Goal: Browse casually: Explore the website without a specific task or goal

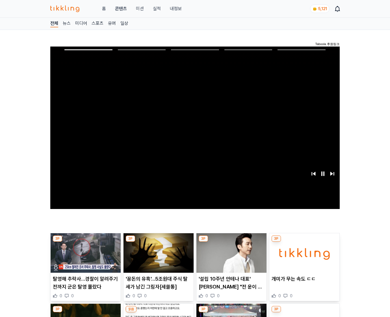
click at [303, 257] on img at bounding box center [304, 253] width 70 height 40
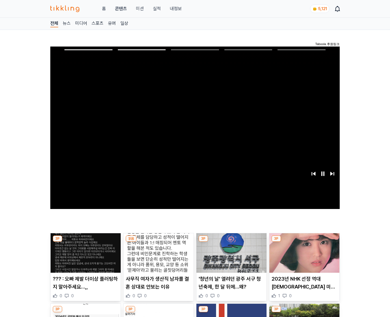
click at [303, 257] on img at bounding box center [304, 253] width 70 height 40
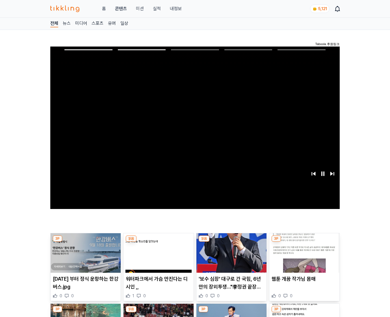
click at [303, 257] on img at bounding box center [304, 253] width 70 height 40
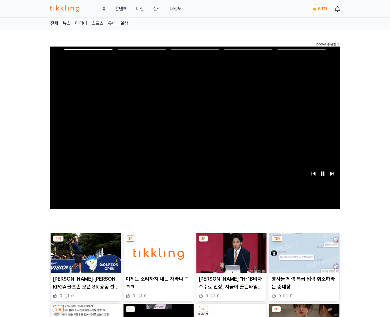
click at [303, 257] on img at bounding box center [304, 253] width 70 height 40
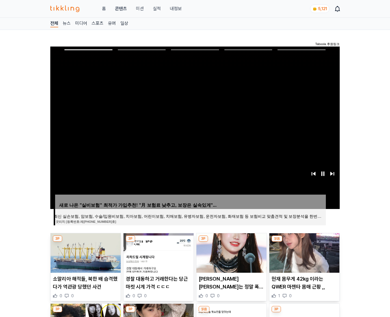
click at [303, 257] on img at bounding box center [304, 253] width 70 height 40
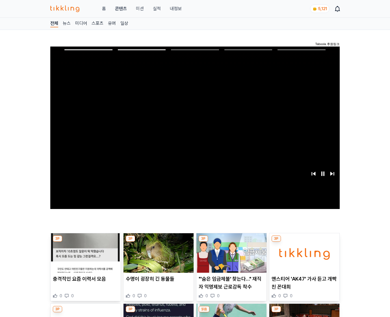
click at [303, 257] on img at bounding box center [304, 253] width 70 height 40
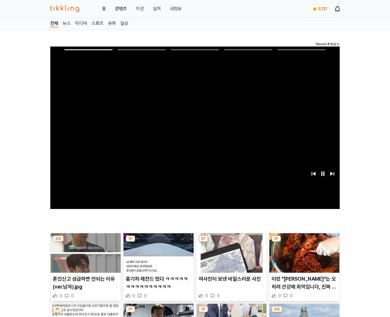
click at [303, 257] on img at bounding box center [304, 253] width 70 height 40
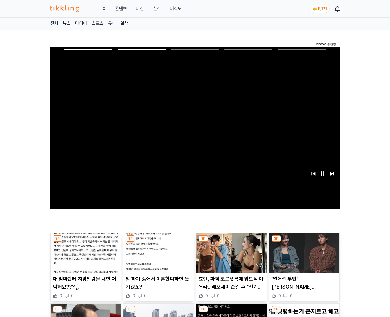
click at [303, 257] on img at bounding box center [304, 253] width 70 height 40
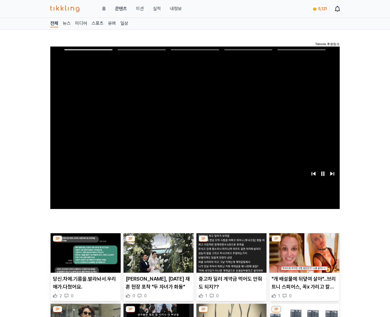
click at [303, 257] on img at bounding box center [304, 253] width 70 height 40
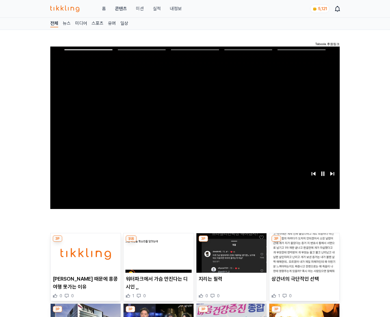
click at [303, 257] on img at bounding box center [304, 253] width 70 height 40
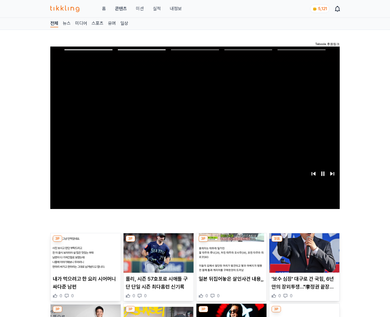
click at [303, 257] on img at bounding box center [304, 253] width 70 height 40
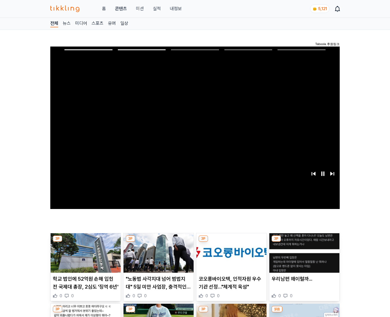
click at [303, 257] on img at bounding box center [304, 253] width 70 height 40
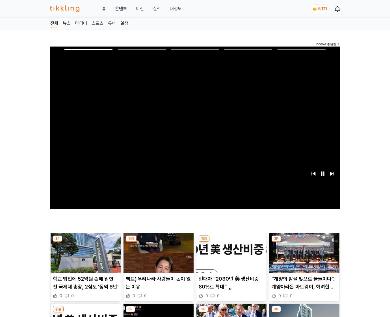
click at [303, 257] on img at bounding box center [304, 253] width 70 height 40
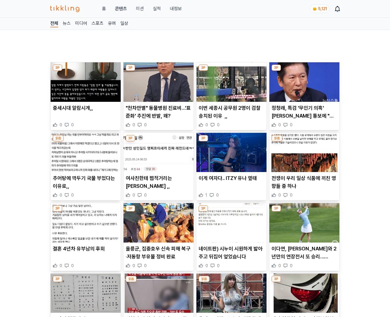
click at [303, 257] on p "이다연, 이민지와 2년만의 연장전서 또 승리…KLPGA 하나금융 우승" at bounding box center [303, 253] width 65 height 16
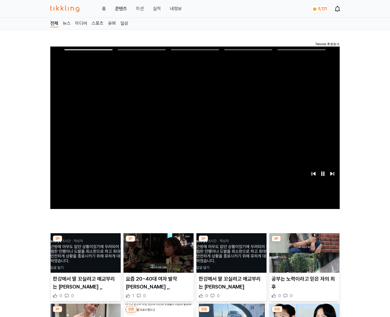
click at [303, 257] on img at bounding box center [304, 253] width 70 height 40
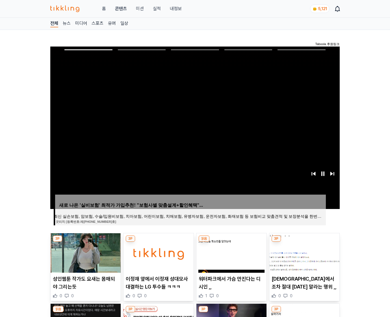
click at [303, 257] on img at bounding box center [304, 253] width 70 height 40
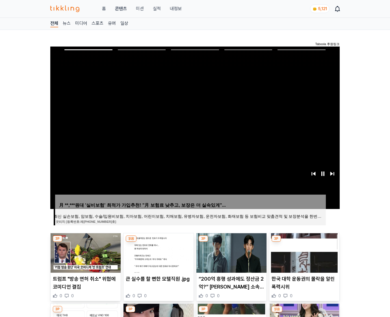
click at [303, 257] on img at bounding box center [304, 253] width 70 height 40
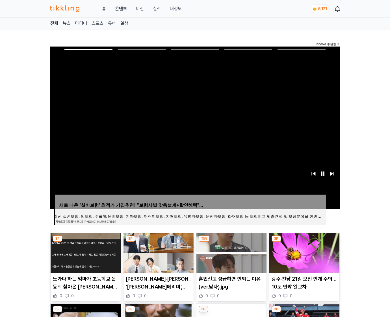
click at [303, 257] on img at bounding box center [304, 253] width 70 height 40
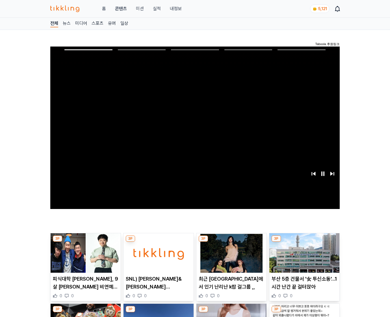
click at [303, 257] on img at bounding box center [304, 253] width 70 height 40
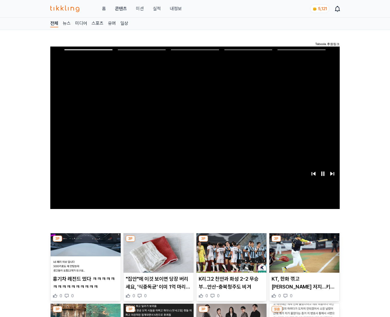
click at [303, 257] on img at bounding box center [304, 253] width 70 height 40
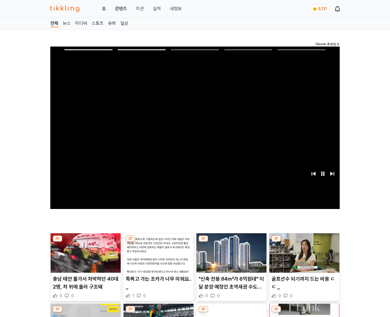
click at [303, 257] on img at bounding box center [304, 253] width 70 height 40
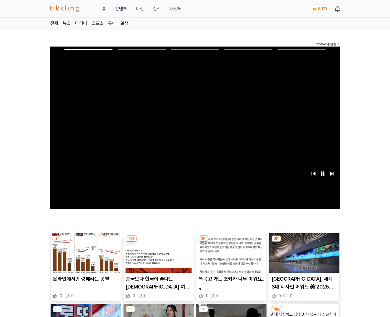
click at [303, 257] on img at bounding box center [304, 253] width 70 height 40
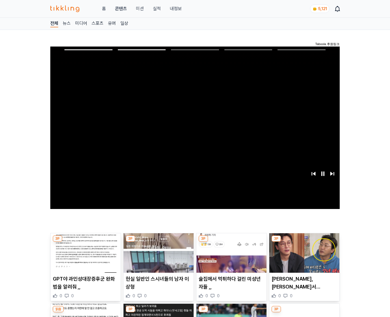
click at [303, 257] on img at bounding box center [304, 253] width 70 height 40
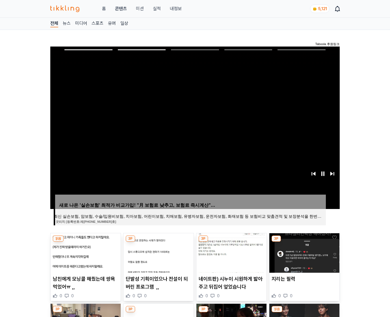
click at [303, 257] on img at bounding box center [304, 253] width 70 height 40
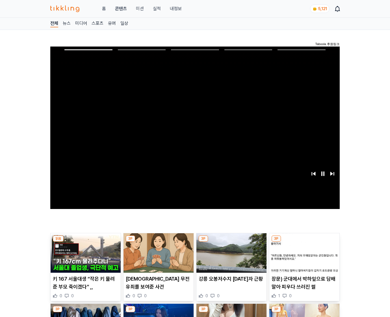
click at [303, 257] on img at bounding box center [304, 253] width 70 height 40
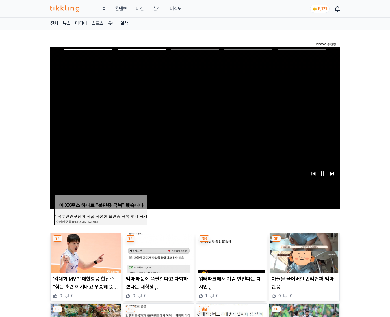
click at [303, 257] on img at bounding box center [304, 253] width 70 height 40
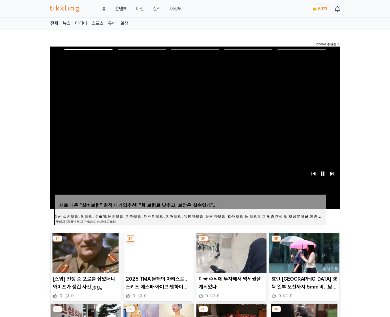
click at [303, 257] on img at bounding box center [304, 253] width 70 height 40
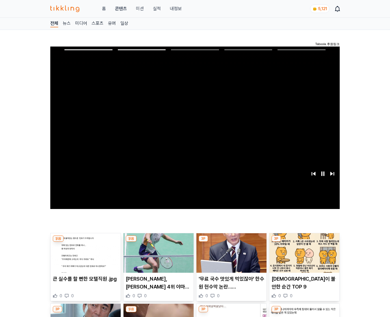
click at [303, 257] on img at bounding box center [304, 253] width 70 height 40
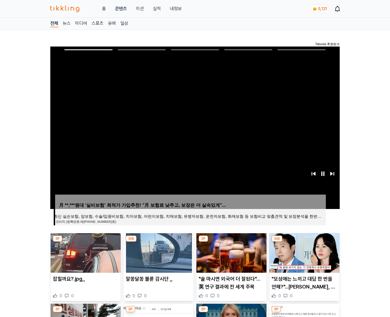
click at [303, 257] on img at bounding box center [304, 253] width 70 height 40
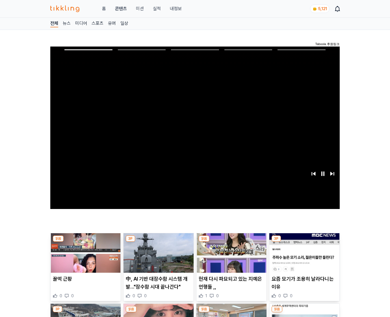
click at [303, 257] on img at bounding box center [304, 253] width 70 height 40
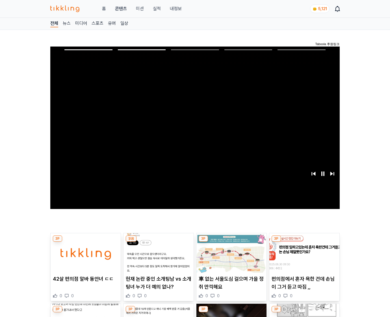
click at [303, 257] on img at bounding box center [304, 253] width 70 height 40
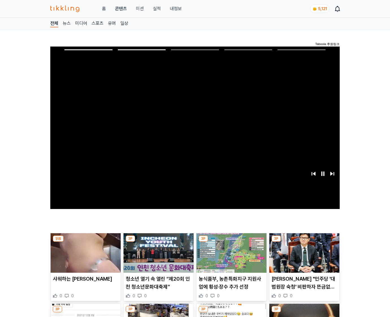
click at [303, 257] on img at bounding box center [304, 253] width 70 height 40
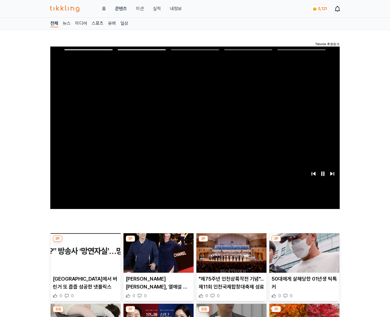
click at [303, 257] on img at bounding box center [304, 253] width 70 height 40
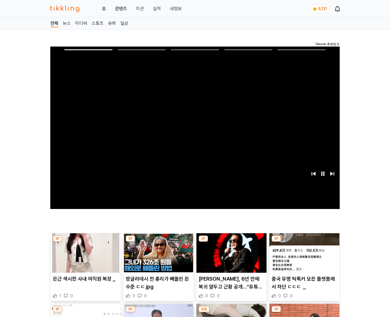
click at [303, 257] on img at bounding box center [304, 253] width 70 height 40
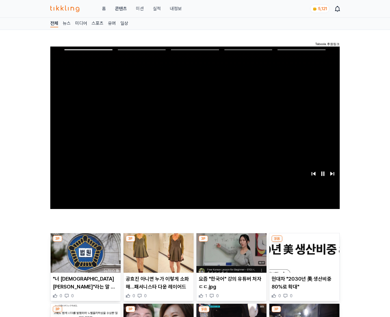
click at [303, 257] on img at bounding box center [304, 253] width 70 height 40
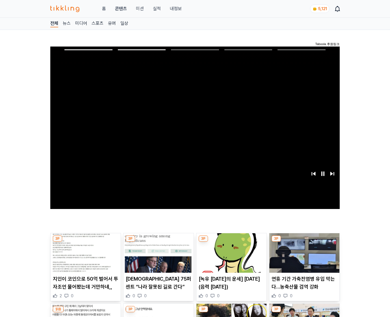
click at [303, 257] on img at bounding box center [304, 253] width 70 height 40
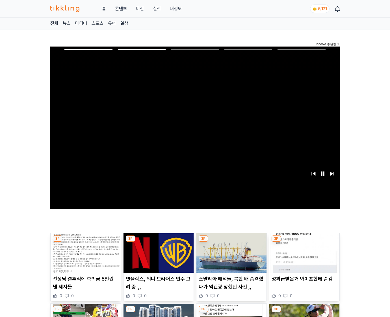
click at [303, 257] on img at bounding box center [304, 253] width 70 height 40
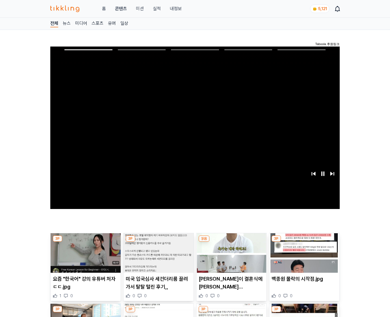
click at [303, 257] on img at bounding box center [304, 253] width 70 height 40
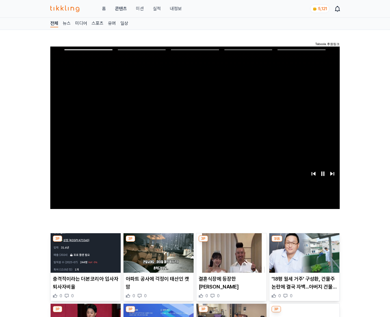
click at [303, 257] on img at bounding box center [304, 253] width 70 height 40
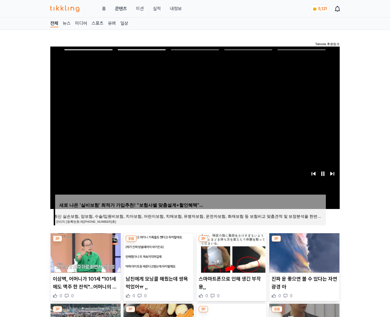
click at [303, 257] on img at bounding box center [304, 253] width 70 height 40
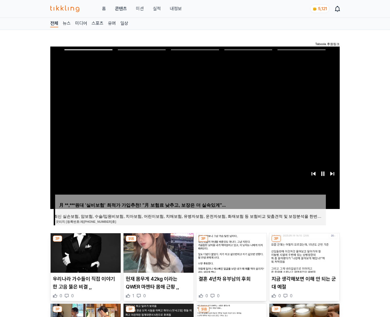
click at [303, 257] on img at bounding box center [304, 253] width 70 height 40
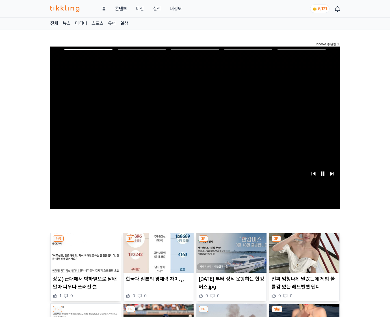
click at [303, 257] on img at bounding box center [304, 253] width 70 height 40
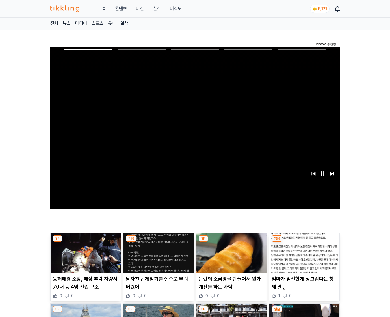
click at [303, 257] on img at bounding box center [304, 253] width 70 height 40
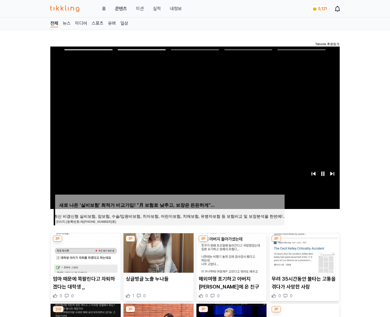
click at [303, 257] on img at bounding box center [304, 253] width 70 height 40
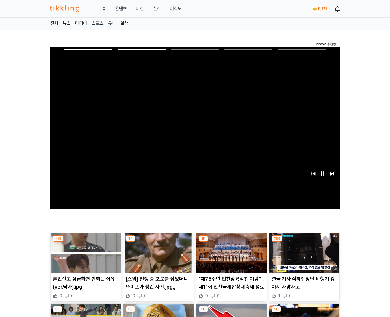
click at [303, 257] on img at bounding box center [304, 253] width 70 height 40
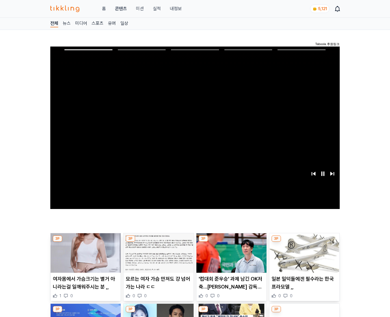
click at [303, 257] on img at bounding box center [304, 253] width 70 height 40
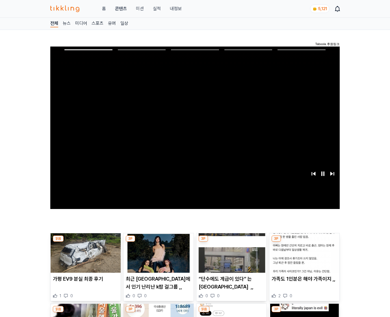
click at [303, 257] on img at bounding box center [304, 253] width 70 height 40
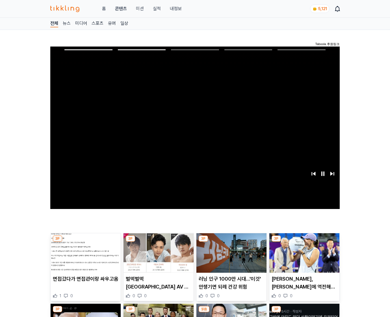
click at [303, 257] on img at bounding box center [304, 253] width 70 height 40
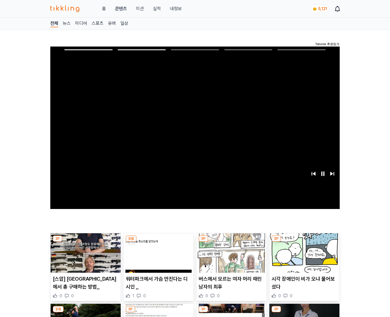
click at [303, 257] on img at bounding box center [304, 253] width 70 height 40
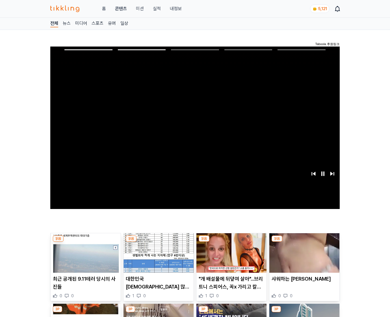
click at [303, 257] on img at bounding box center [304, 253] width 70 height 40
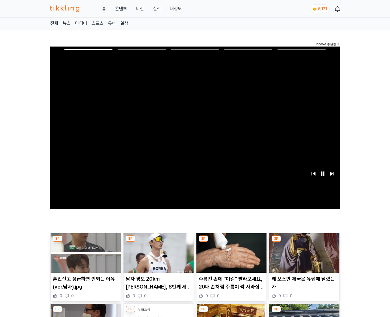
click at [303, 257] on img at bounding box center [304, 253] width 70 height 40
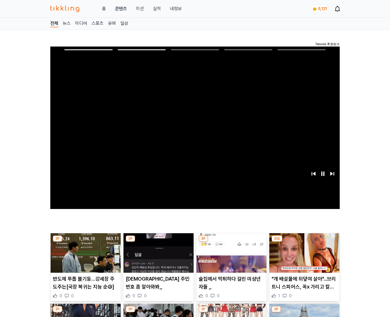
click at [303, 257] on img at bounding box center [304, 253] width 70 height 40
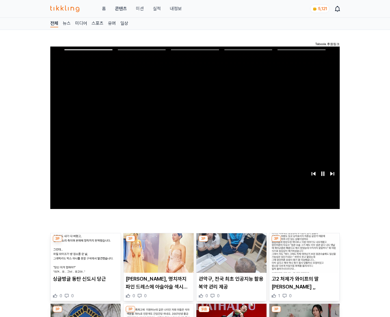
click at [303, 257] on img at bounding box center [304, 253] width 70 height 40
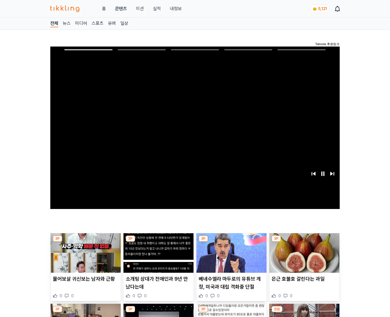
click at [303, 257] on img at bounding box center [304, 253] width 70 height 40
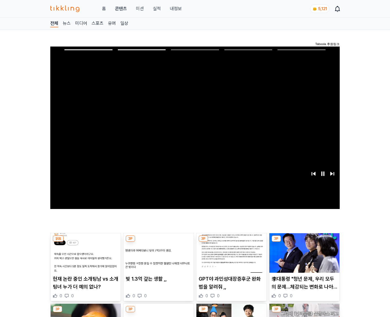
click at [303, 257] on img at bounding box center [304, 253] width 70 height 40
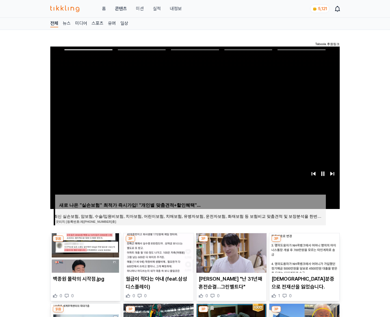
click at [303, 257] on img at bounding box center [304, 253] width 70 height 40
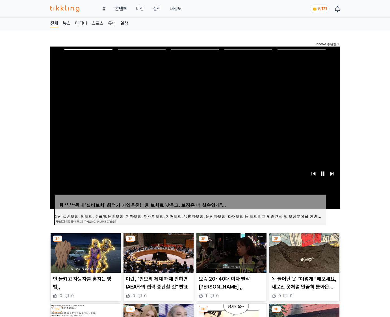
click at [303, 257] on img at bounding box center [304, 253] width 70 height 40
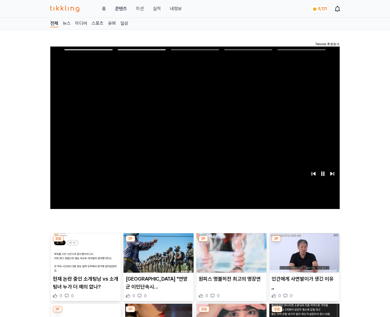
click at [303, 257] on img at bounding box center [304, 253] width 70 height 40
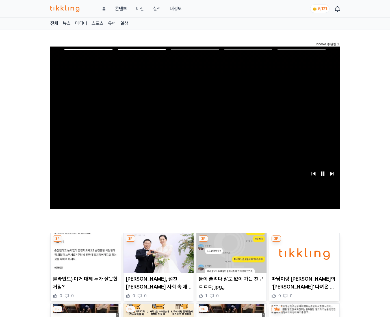
click at [303, 257] on img at bounding box center [304, 253] width 70 height 40
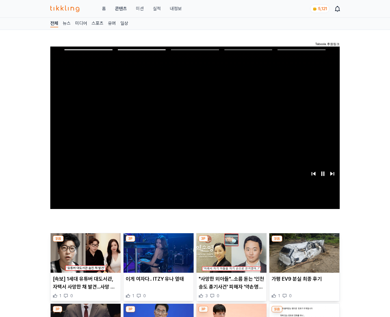
click at [303, 257] on img at bounding box center [304, 253] width 70 height 40
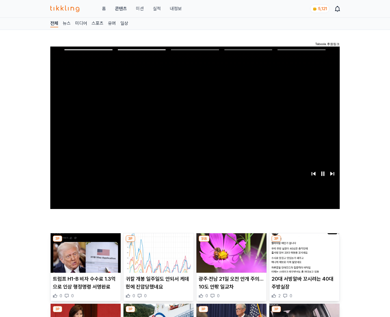
click at [303, 257] on img at bounding box center [304, 253] width 70 height 40
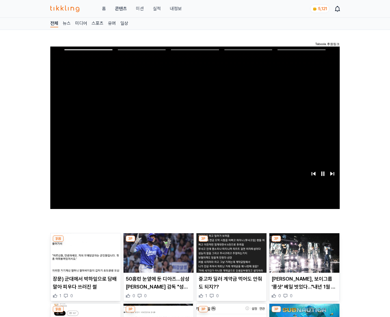
click at [303, 257] on img at bounding box center [304, 253] width 70 height 40
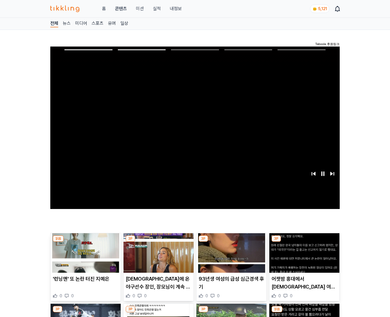
click at [303, 257] on img at bounding box center [304, 253] width 70 height 40
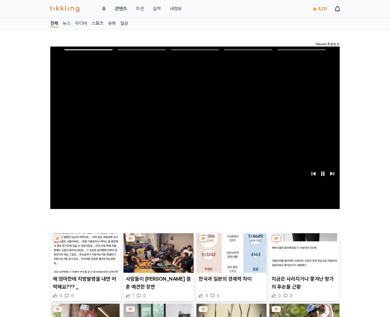
click at [303, 257] on img at bounding box center [304, 253] width 70 height 40
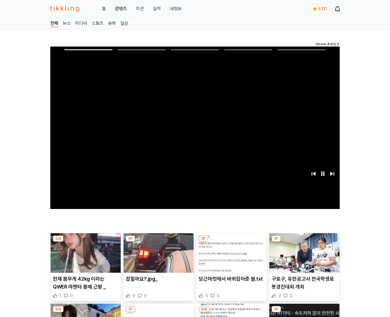
click at [303, 257] on img at bounding box center [304, 253] width 70 height 40
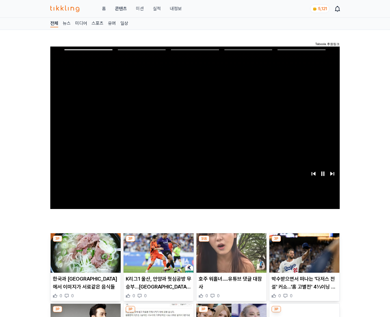
click at [303, 257] on img at bounding box center [304, 253] width 70 height 40
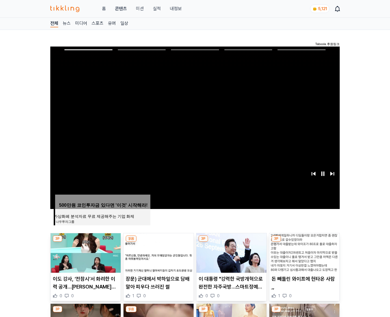
click at [303, 257] on img at bounding box center [304, 253] width 70 height 40
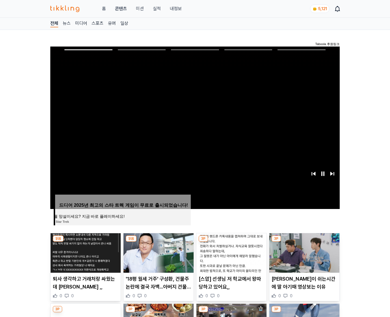
click at [303, 257] on img at bounding box center [304, 253] width 70 height 40
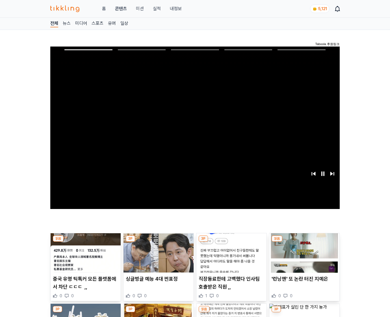
click at [303, 257] on img at bounding box center [304, 253] width 70 height 40
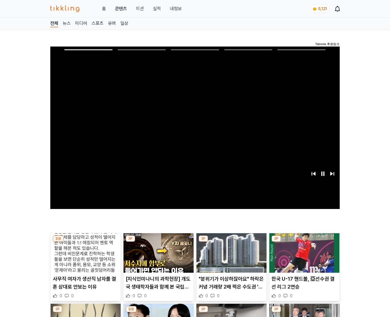
click at [303, 257] on img at bounding box center [304, 253] width 70 height 40
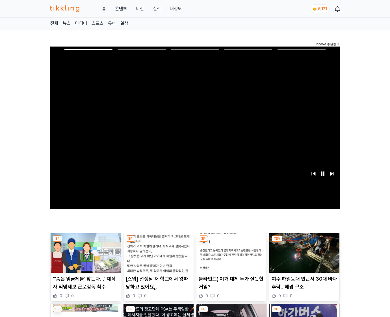
click at [303, 257] on img at bounding box center [304, 253] width 70 height 40
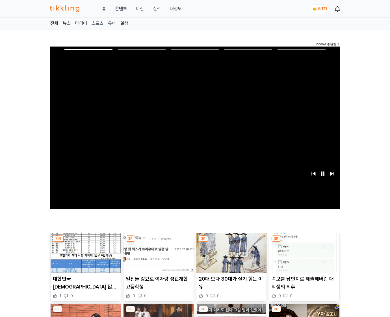
click at [303, 257] on img at bounding box center [304, 253] width 70 height 40
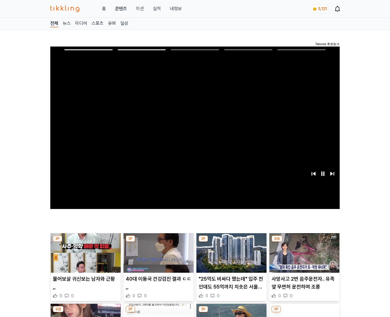
click at [303, 257] on img at bounding box center [304, 253] width 70 height 40
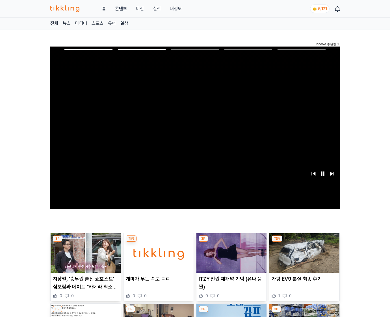
click at [303, 257] on img at bounding box center [304, 253] width 70 height 40
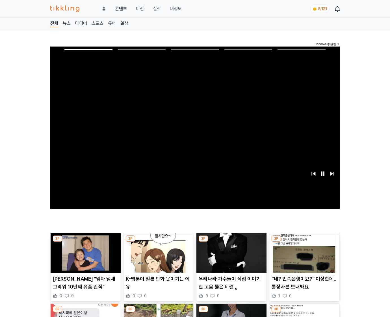
click at [303, 257] on img at bounding box center [304, 253] width 70 height 40
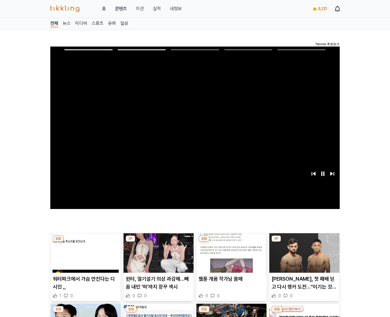
click at [303, 257] on img at bounding box center [304, 253] width 70 height 40
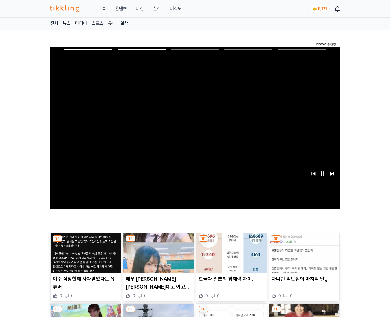
click at [303, 257] on img at bounding box center [304, 253] width 70 height 40
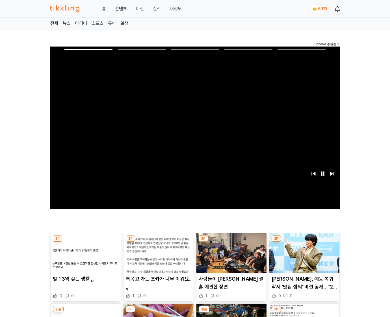
click at [303, 257] on img at bounding box center [304, 253] width 70 height 40
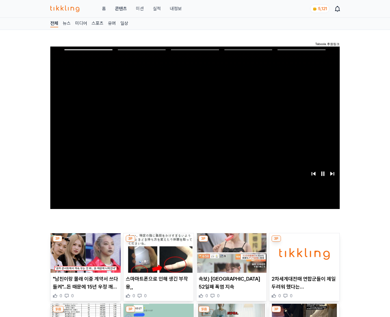
click at [303, 257] on img at bounding box center [304, 253] width 70 height 40
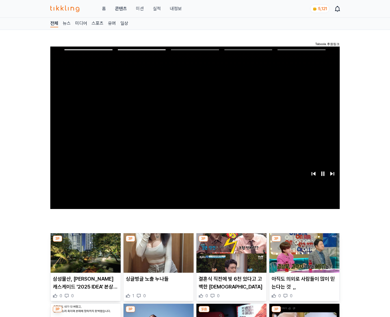
click at [303, 257] on img at bounding box center [304, 253] width 70 height 40
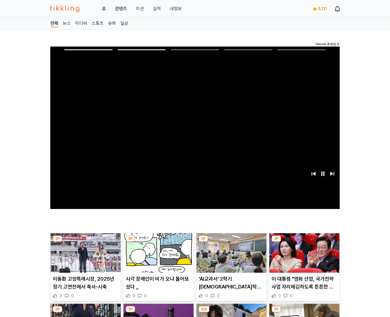
click at [303, 257] on img at bounding box center [304, 253] width 70 height 40
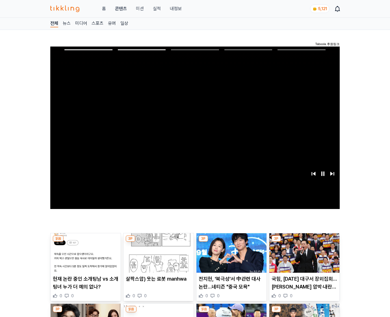
click at [303, 257] on img at bounding box center [304, 253] width 70 height 40
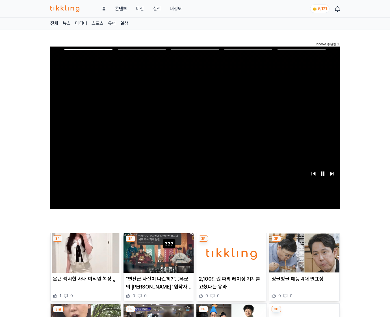
click at [303, 257] on img at bounding box center [304, 253] width 70 height 40
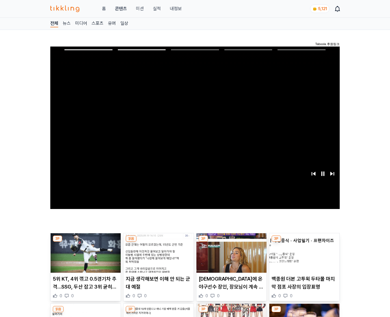
click at [303, 257] on img at bounding box center [304, 253] width 70 height 40
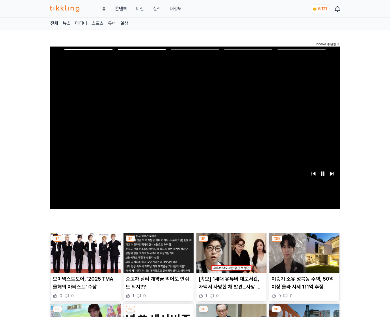
click at [303, 257] on img at bounding box center [304, 253] width 70 height 40
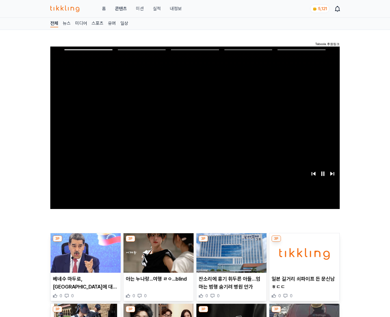
click at [303, 257] on img at bounding box center [304, 253] width 70 height 40
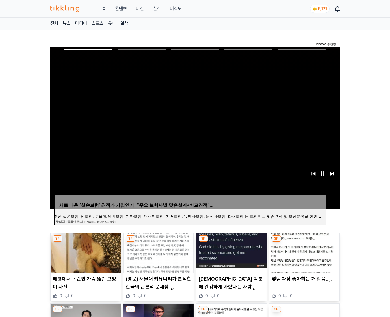
click at [303, 257] on img at bounding box center [304, 253] width 70 height 40
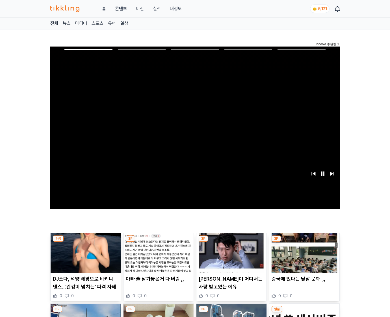
click at [303, 257] on img at bounding box center [304, 253] width 70 height 40
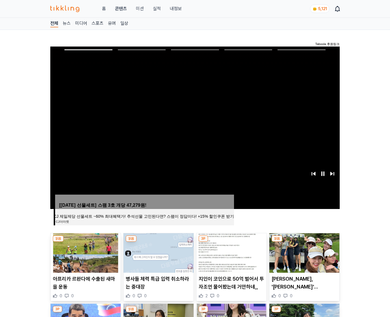
click at [303, 257] on img at bounding box center [304, 253] width 70 height 40
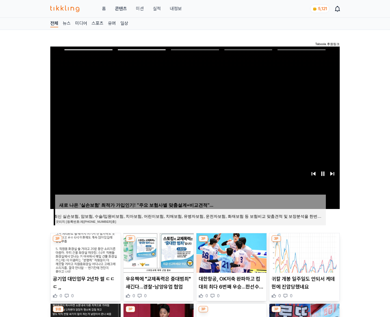
click at [303, 257] on img at bounding box center [304, 253] width 70 height 40
